Goal: Task Accomplishment & Management: Complete application form

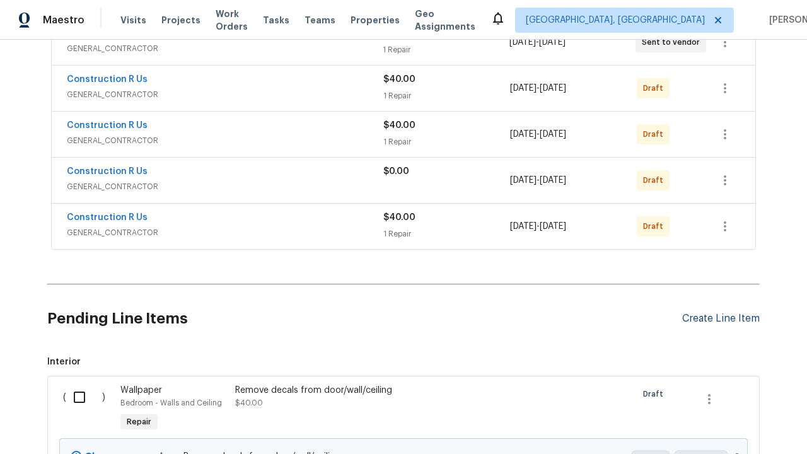
click at [721, 325] on div "Create Line Item" at bounding box center [721, 319] width 78 height 12
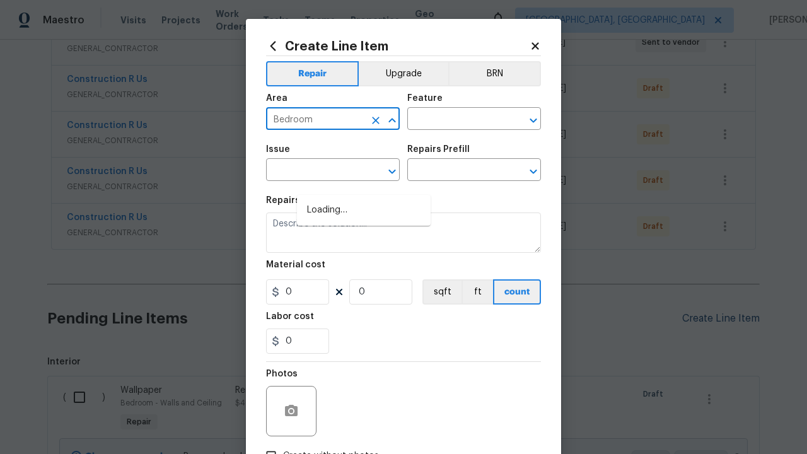
scroll to position [179, 0]
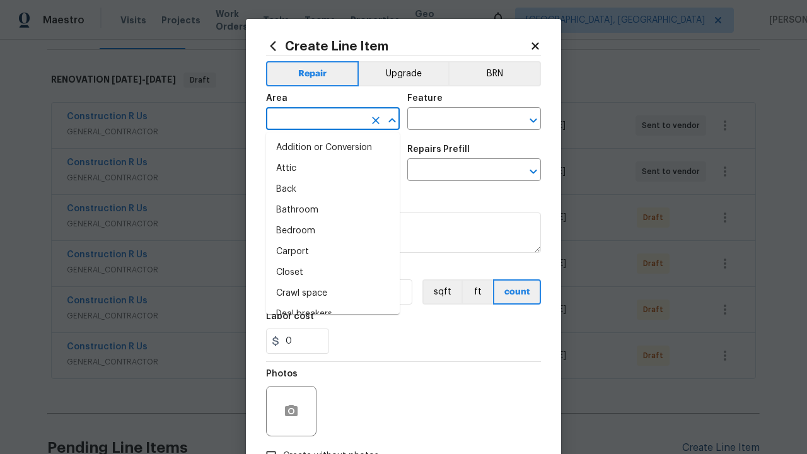
click at [333, 231] on li "Bedroom" at bounding box center [333, 231] width 134 height 21
type input "Bedroom"
type input "Flooring"
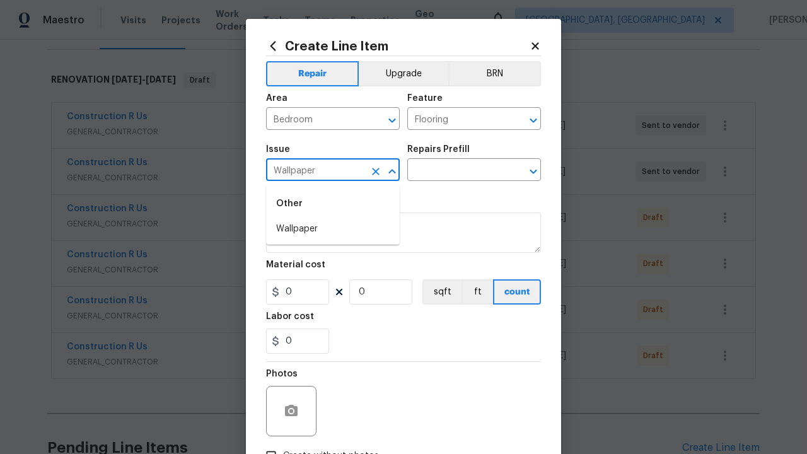
click at [333, 229] on li "Wallpaper" at bounding box center [333, 229] width 134 height 21
type input "Wallpaper"
type input "Remove"
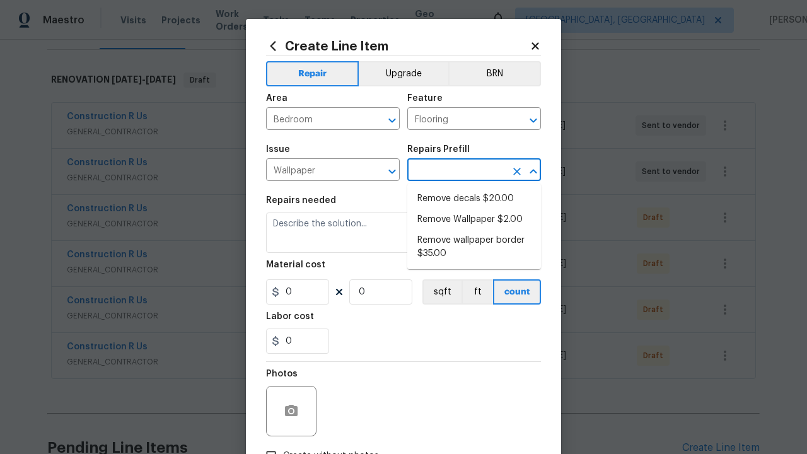
click at [474, 199] on li "Remove decals $20.00" at bounding box center [474, 199] width 134 height 21
type input "Walls and Ceiling"
type input "Remove decals $20.00"
type textarea "Remove decals from door/wall/ceiling"
type input "20"
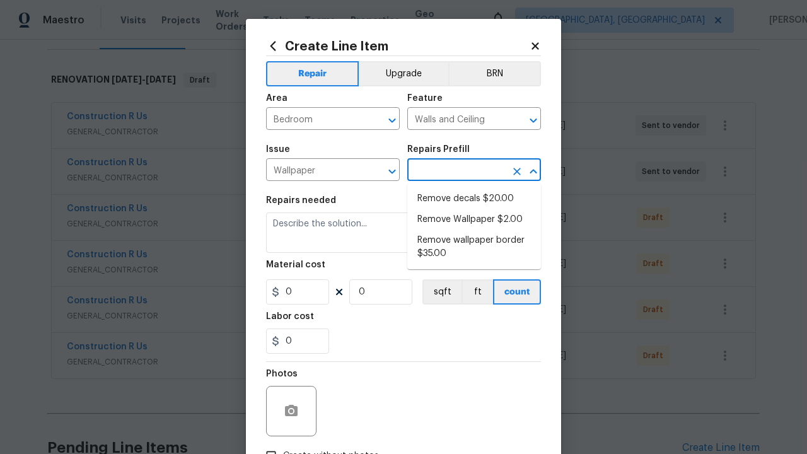
type input "1"
type input "Remove decals $20.00"
type input "2"
click at [441, 292] on button "sqft" at bounding box center [442, 291] width 39 height 25
click at [271, 444] on input "Create without photos" at bounding box center [271, 456] width 24 height 24
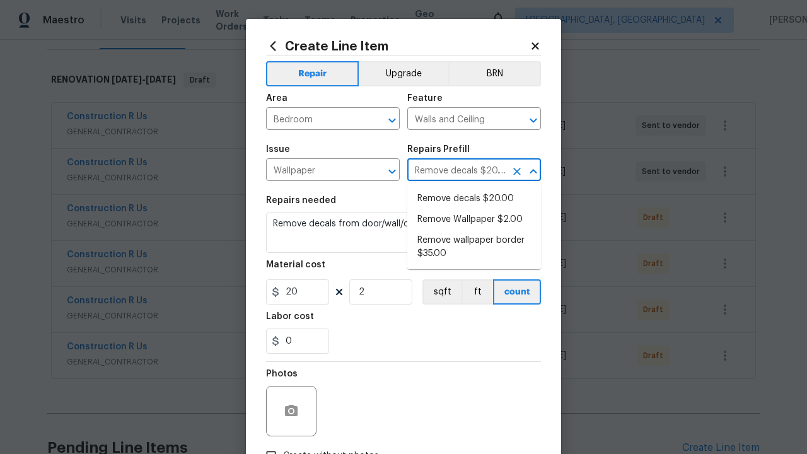
checkbox input "true"
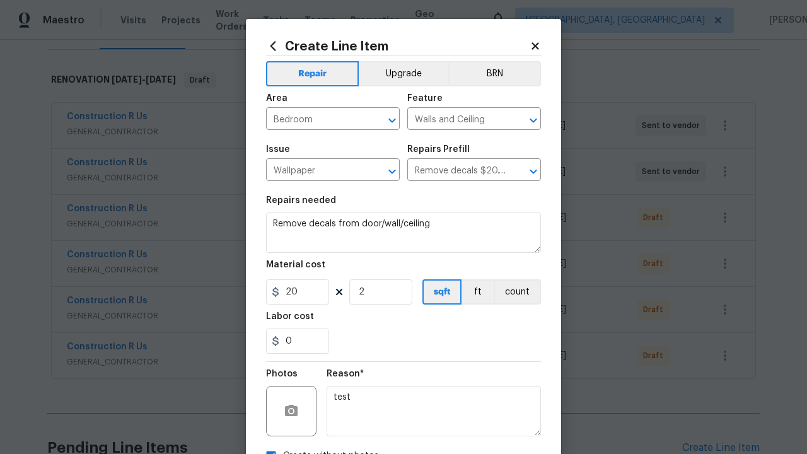
scroll to position [89, 0]
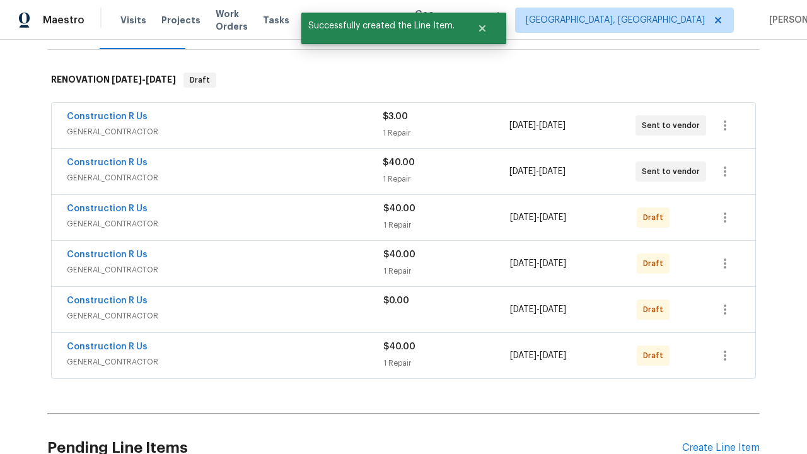
checkbox input "true"
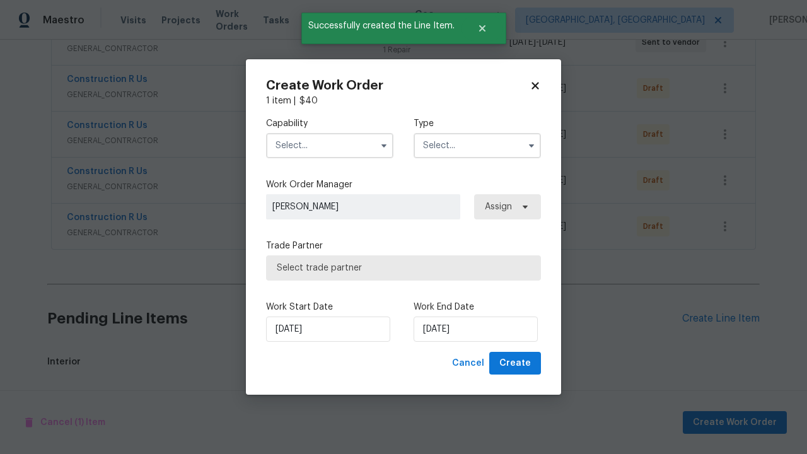
click at [330, 145] on input "text" at bounding box center [329, 145] width 127 height 25
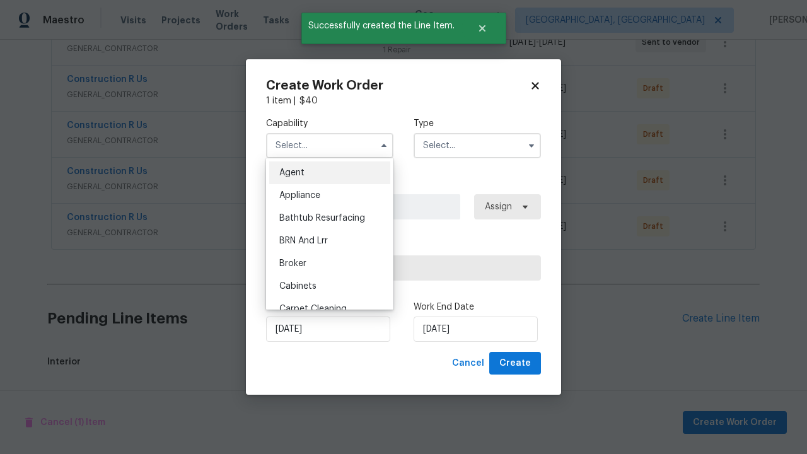
type input "General Contractor"
click at [477, 145] on input "text" at bounding box center [477, 145] width 127 height 25
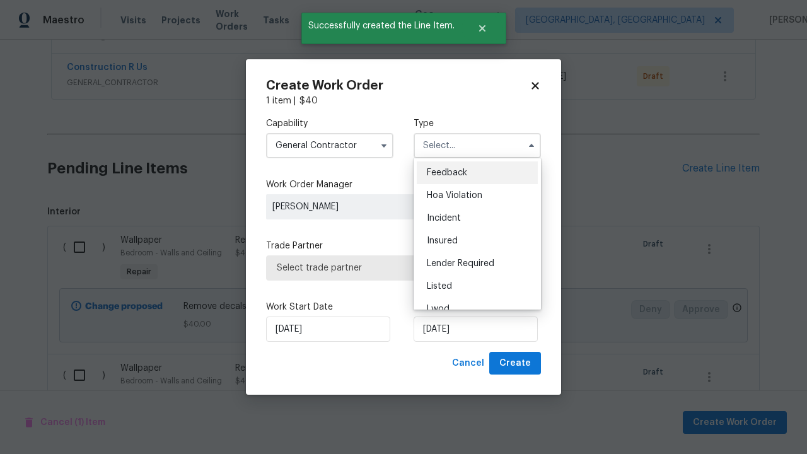
scroll to position [542, 0]
click at [450, 373] on span "Renovation" at bounding box center [450, 377] width 47 height 9
type input "Renovation"
click at [394, 267] on span "Select trade partner" at bounding box center [404, 268] width 254 height 13
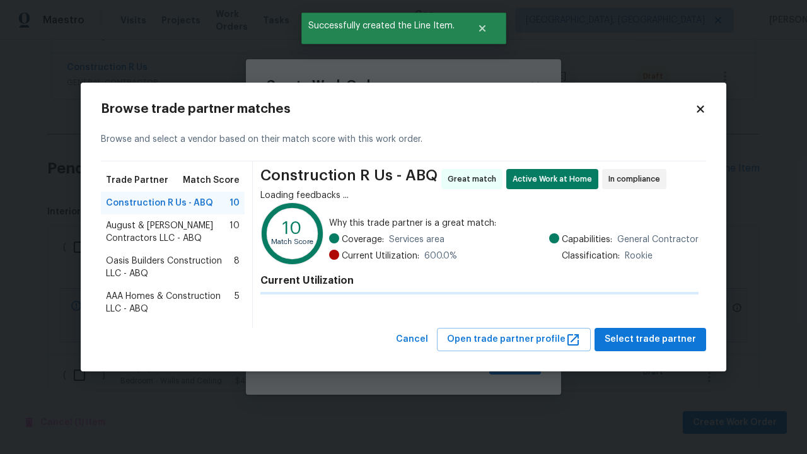
click at [654, 339] on span "Select trade partner" at bounding box center [650, 340] width 91 height 16
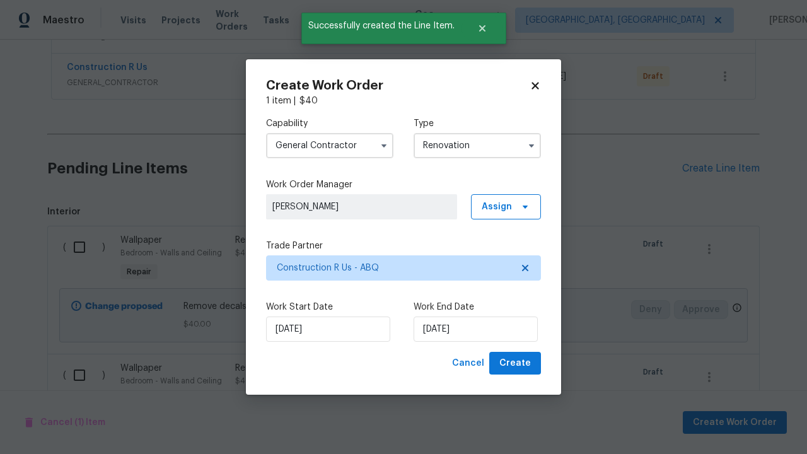
click at [517, 363] on span "Create" at bounding box center [515, 364] width 32 height 16
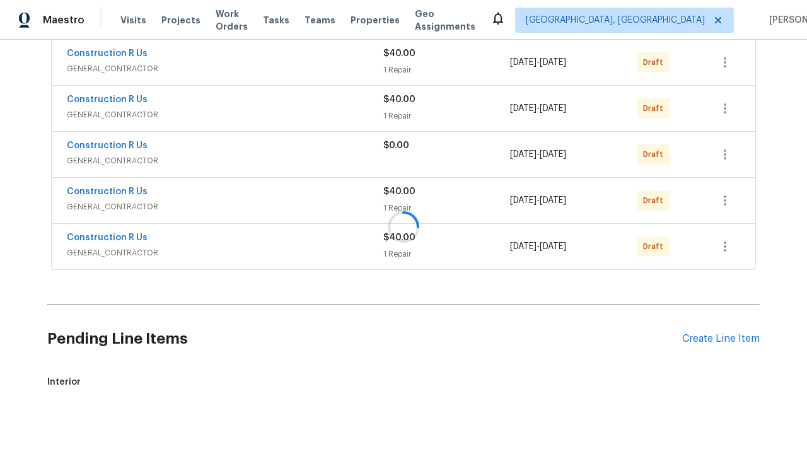
scroll to position [354, 0]
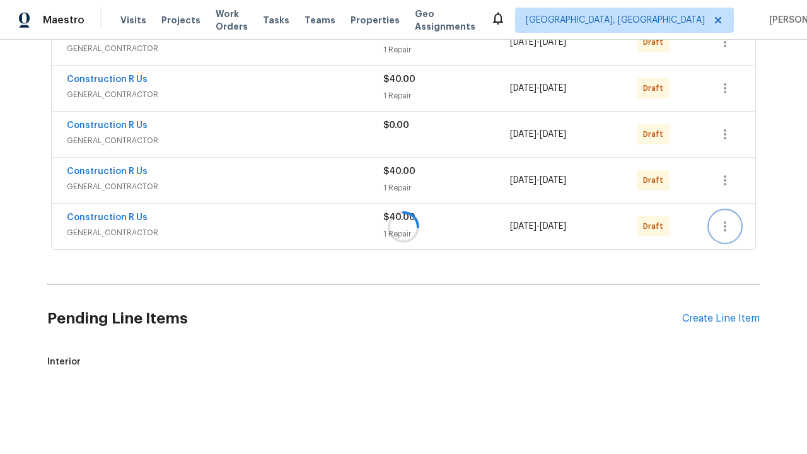
click at [725, 226] on icon "button" at bounding box center [725, 226] width 3 height 10
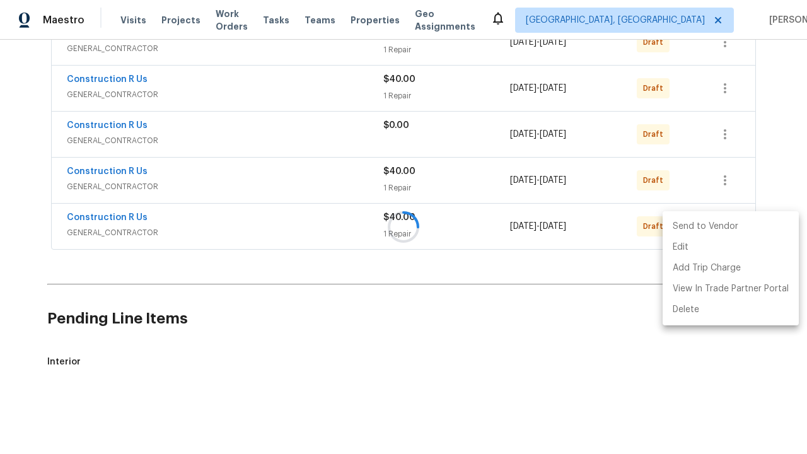
click at [730, 226] on li "Send to Vendor" at bounding box center [731, 226] width 136 height 21
